Goal: Obtain resource: Download file/media

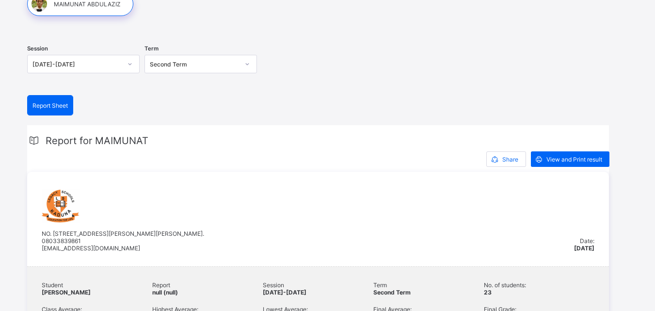
scroll to position [103, 0]
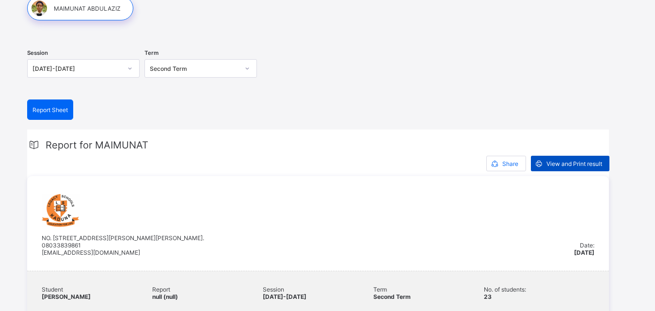
click at [548, 162] on span "View and Print result" at bounding box center [575, 163] width 56 height 7
click at [475, 144] on div "Report for MAIMUNAT" at bounding box center [318, 145] width 582 height 12
click at [565, 161] on span "View and Print result" at bounding box center [575, 163] width 56 height 7
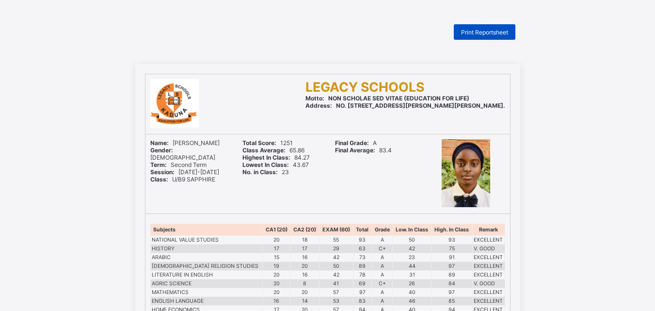
click at [490, 31] on span "Print Reportsheet" at bounding box center [484, 32] width 47 height 7
click at [466, 32] on span "Print Reportsheet" at bounding box center [484, 32] width 47 height 7
click at [493, 29] on span "Print Reportsheet" at bounding box center [484, 32] width 47 height 7
